Goal: Information Seeking & Learning: Learn about a topic

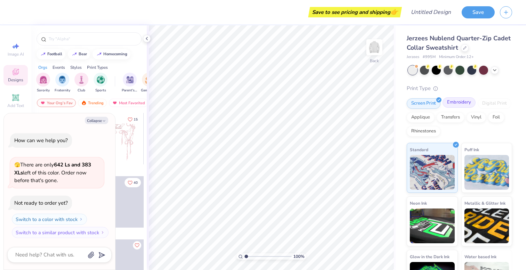
click at [459, 104] on div "Embroidery" at bounding box center [458, 102] width 33 height 10
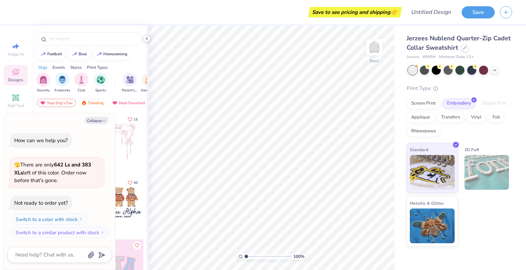
click at [147, 36] on icon at bounding box center [147, 39] width 6 height 6
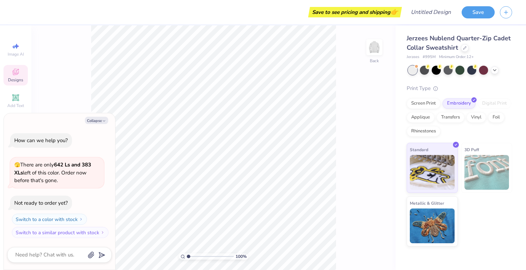
click at [85, 91] on div "100 % Back" at bounding box center [213, 147] width 364 height 245
click at [98, 117] on button "Collapse" at bounding box center [96, 120] width 23 height 7
type textarea "x"
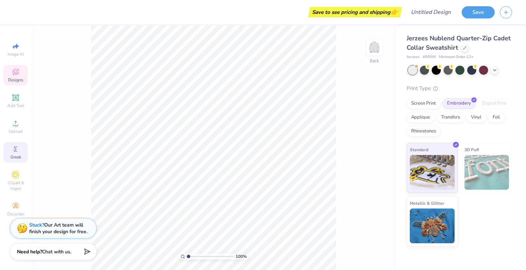
click at [17, 155] on span "Greek" at bounding box center [15, 157] width 11 height 6
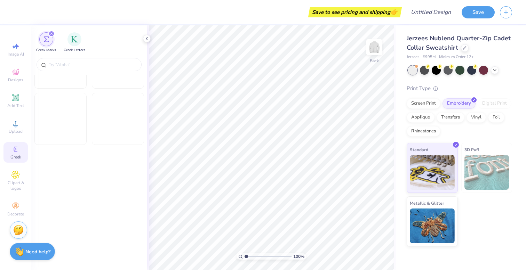
scroll to position [1360, 0]
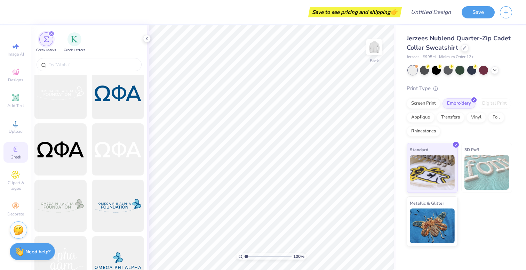
click at [51, 35] on icon "filter for Greek Marks" at bounding box center [51, 33] width 3 height 3
click at [49, 32] on div "filter for Greek Marks" at bounding box center [51, 34] width 6 height 6
click at [13, 78] on span "Designs" at bounding box center [15, 80] width 15 height 6
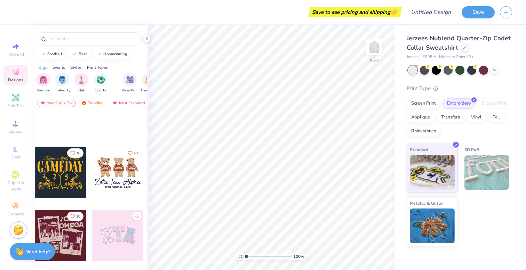
scroll to position [0, 0]
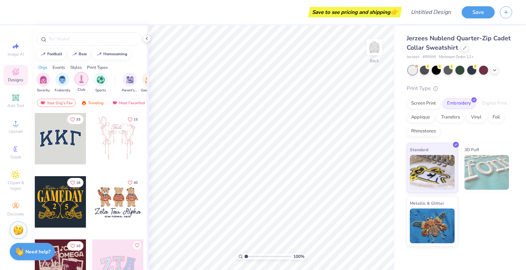
click at [82, 83] on div "filter for Club" at bounding box center [81, 79] width 14 height 14
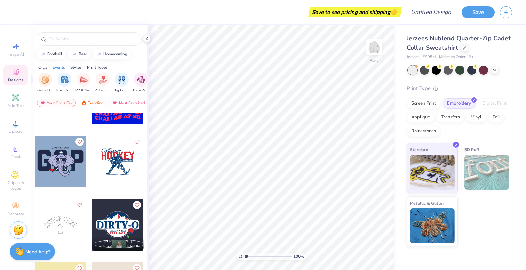
scroll to position [0, 118]
click at [79, 40] on input "text" at bounding box center [92, 38] width 89 height 7
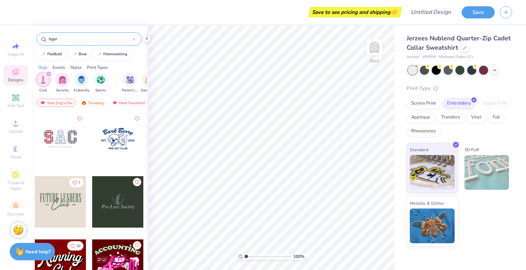
type input "tiger"
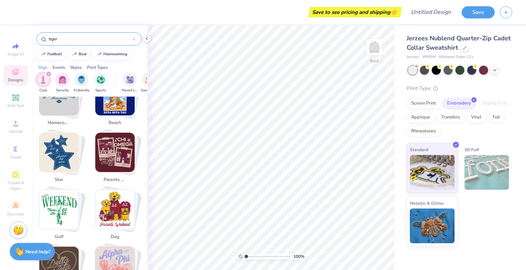
scroll to position [219, 0]
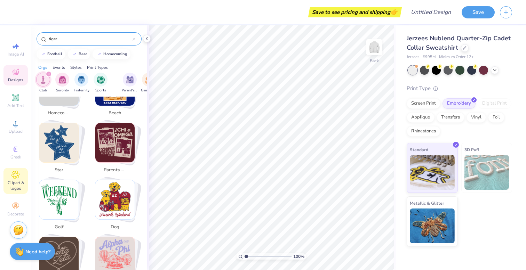
click at [17, 179] on icon at bounding box center [15, 175] width 8 height 8
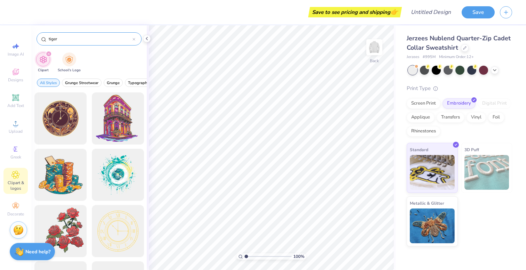
type input "tiger"
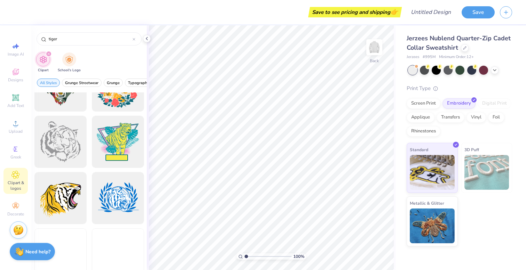
scroll to position [204, 0]
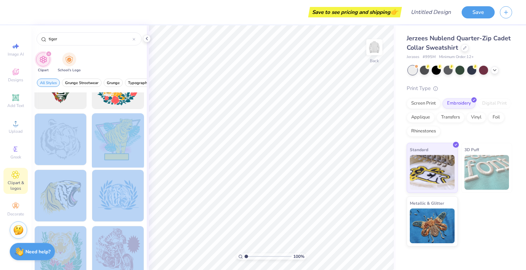
click at [284, 142] on div "Save to see pricing and shipping 👉 Design Title Save Image AI Designs Add Text …" at bounding box center [263, 135] width 526 height 270
click at [69, 139] on div at bounding box center [60, 139] width 57 height 57
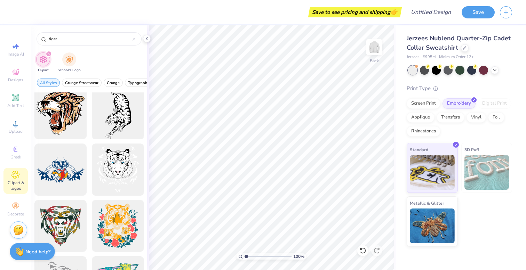
scroll to position [0, 0]
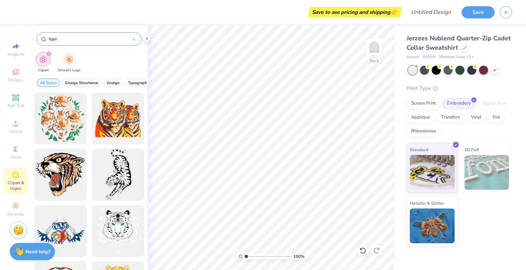
click at [66, 38] on input "tiger" at bounding box center [90, 38] width 85 height 7
click at [71, 59] on img "filter for School's Logo" at bounding box center [69, 59] width 8 height 8
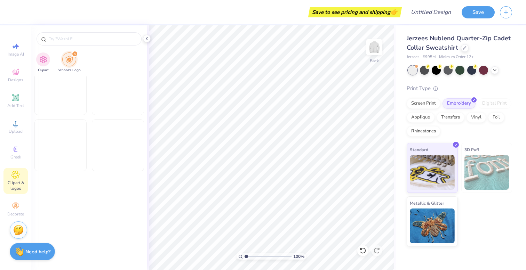
scroll to position [4796, 0]
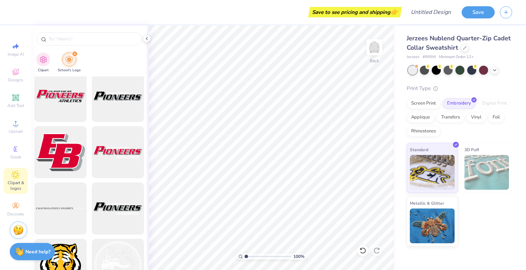
click at [73, 53] on icon "filter for School's Logo" at bounding box center [74, 54] width 3 height 3
click at [74, 53] on icon "filter for School's Logo" at bounding box center [74, 54] width 3 height 3
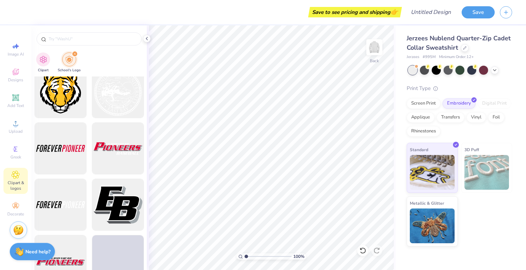
scroll to position [4962, 0]
